Goal: Navigation & Orientation: Find specific page/section

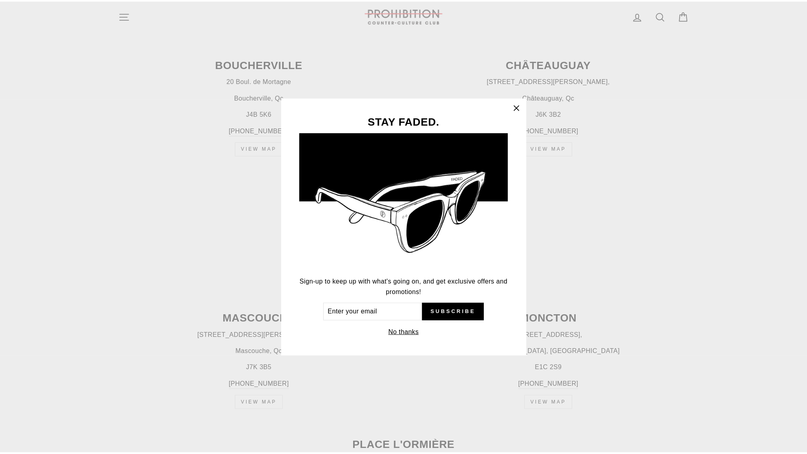
scroll to position [451, 0]
click at [517, 106] on icon "button" at bounding box center [519, 107] width 11 height 11
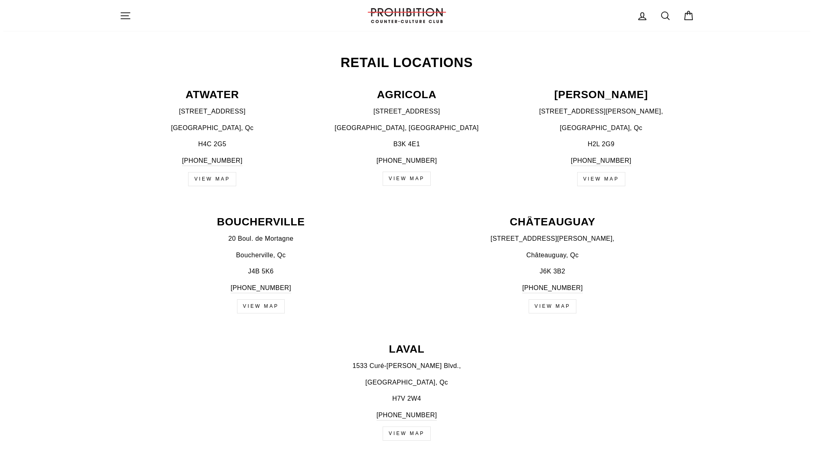
scroll to position [0, 0]
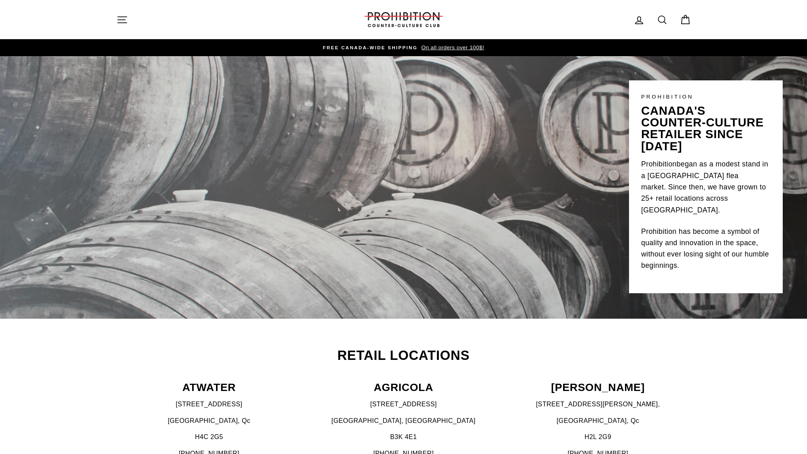
click at [122, 19] on icon "button" at bounding box center [121, 19] width 11 height 11
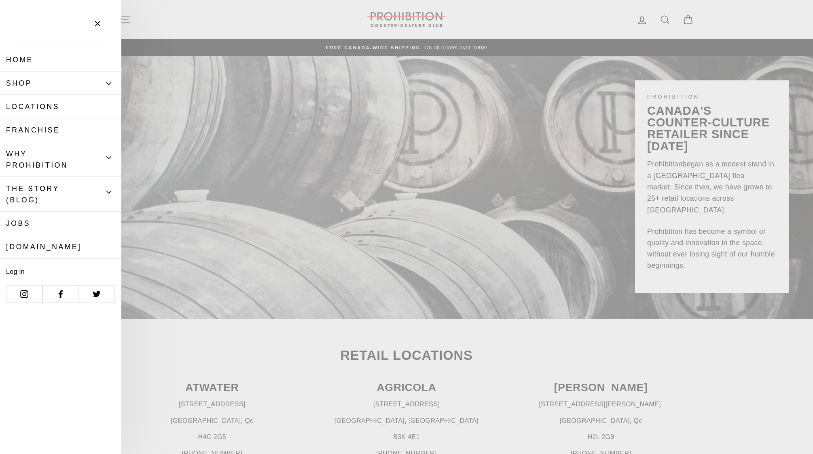
click at [109, 85] on icon "Primary" at bounding box center [108, 83] width 5 height 5
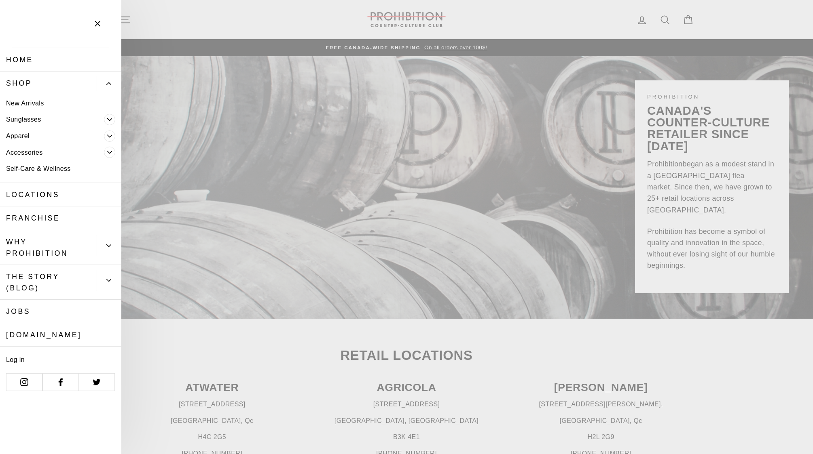
click at [34, 101] on link "New Arrivals" at bounding box center [60, 103] width 121 height 17
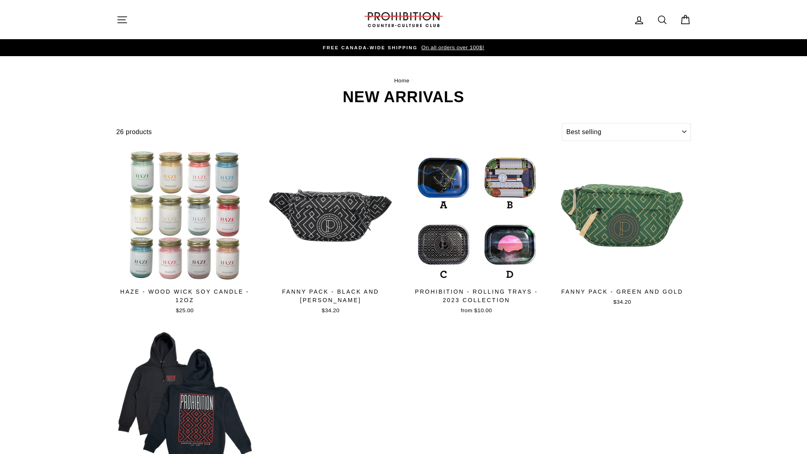
select select "best-selling"
